Goal: Entertainment & Leisure: Consume media (video, audio)

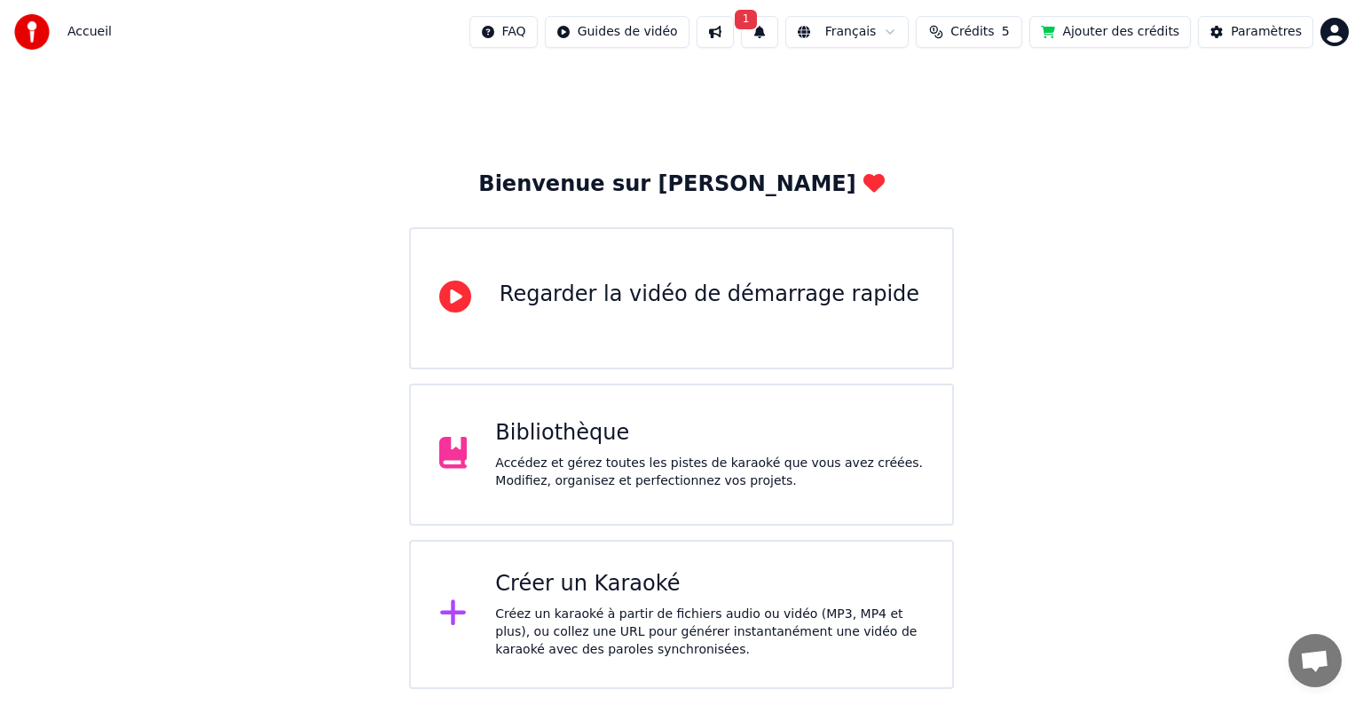
click at [513, 446] on div "Bibliothèque" at bounding box center [709, 433] width 429 height 28
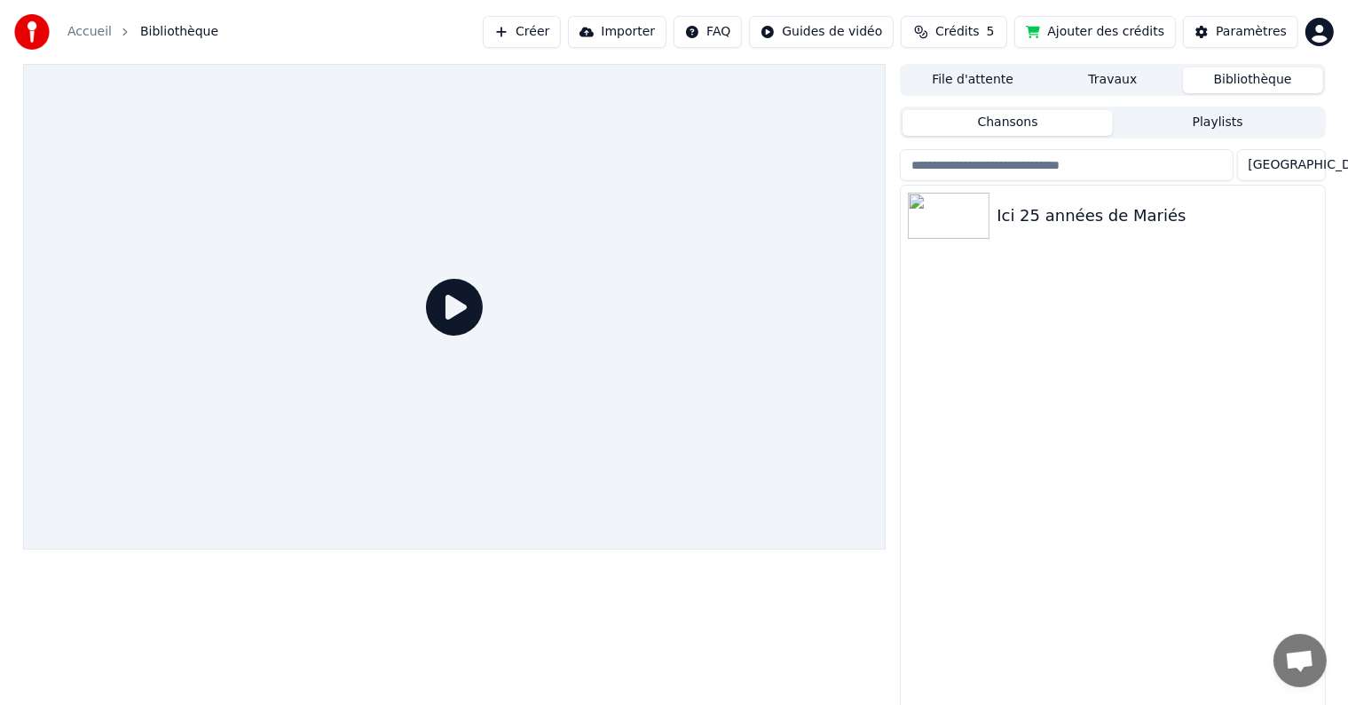
click at [1243, 79] on button "Bibliothèque" at bounding box center [1253, 80] width 140 height 26
click at [1108, 211] on div "Ici 25 années de Mariés" at bounding box center [1148, 215] width 303 height 25
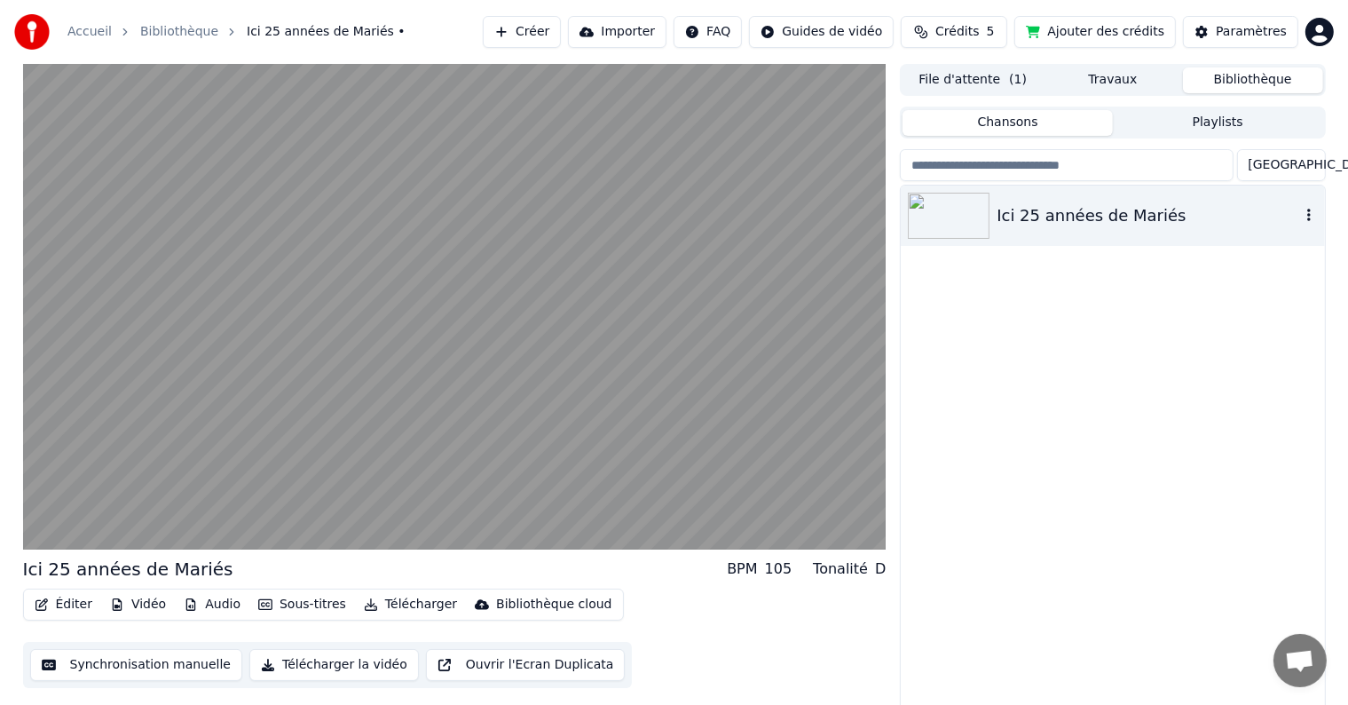
scroll to position [8, 0]
